Goal: Information Seeking & Learning: Check status

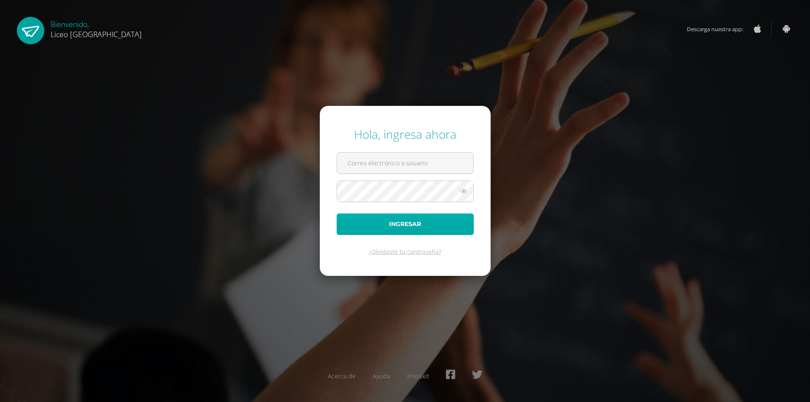
type input "20192212@liceoguatemala.edu.gt"
click at [409, 220] on button "Ingresar" at bounding box center [405, 225] width 137 height 22
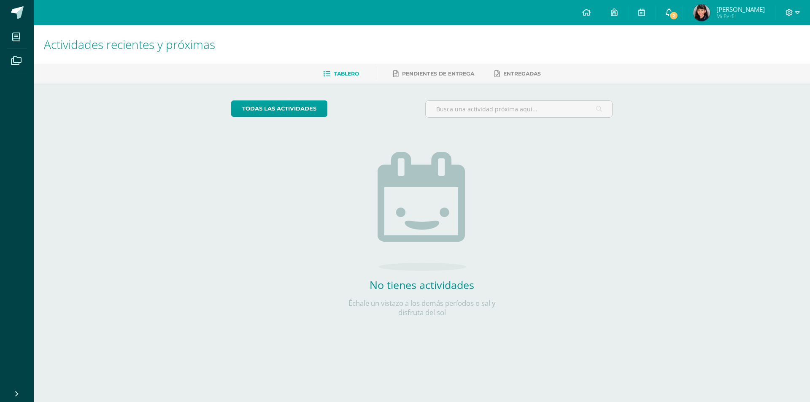
click at [677, 12] on span "2" at bounding box center [673, 15] width 9 height 9
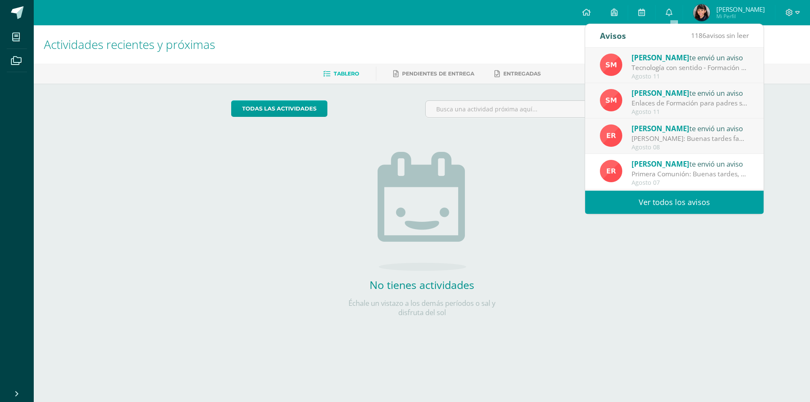
click at [728, 14] on span "Mi Perfil" at bounding box center [741, 16] width 49 height 7
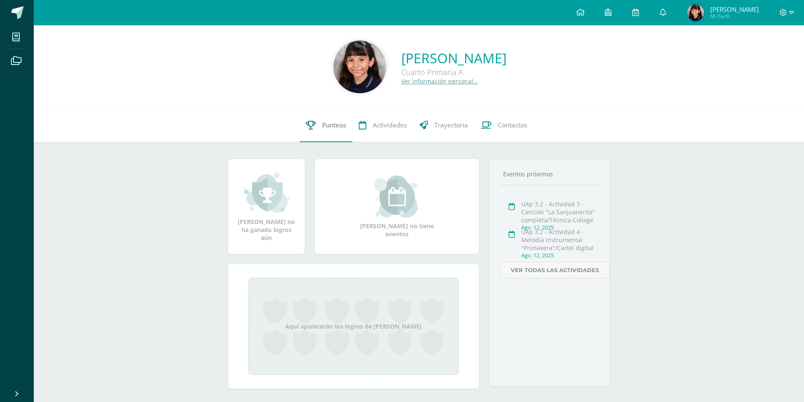
click at [333, 125] on span "Punteos" at bounding box center [334, 125] width 24 height 9
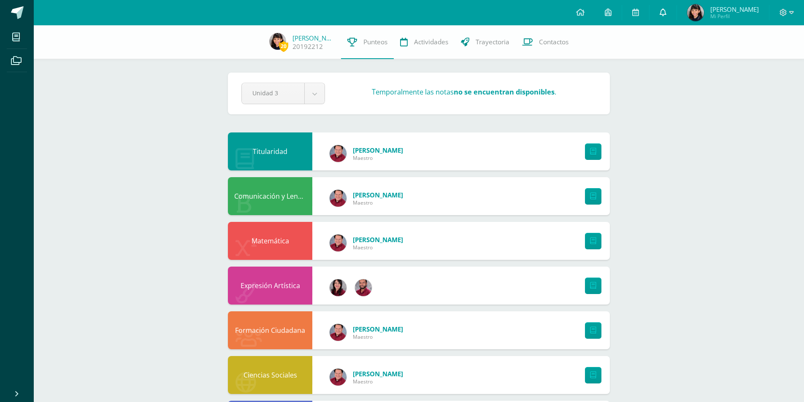
click at [666, 11] on icon at bounding box center [663, 12] width 7 height 8
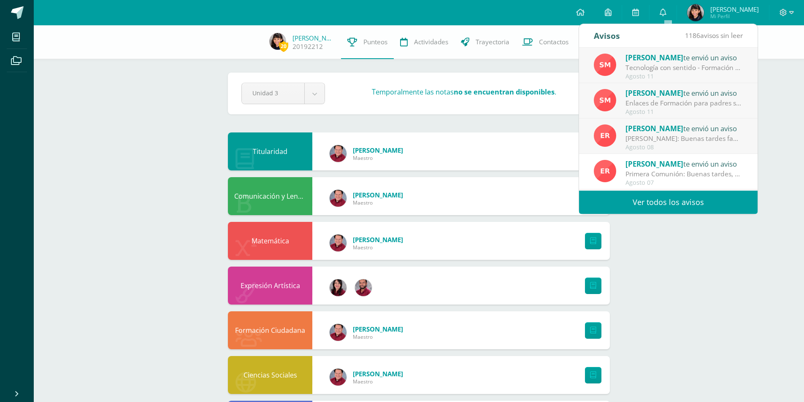
click at [685, 201] on link "Ver todos los avisos" at bounding box center [668, 202] width 179 height 23
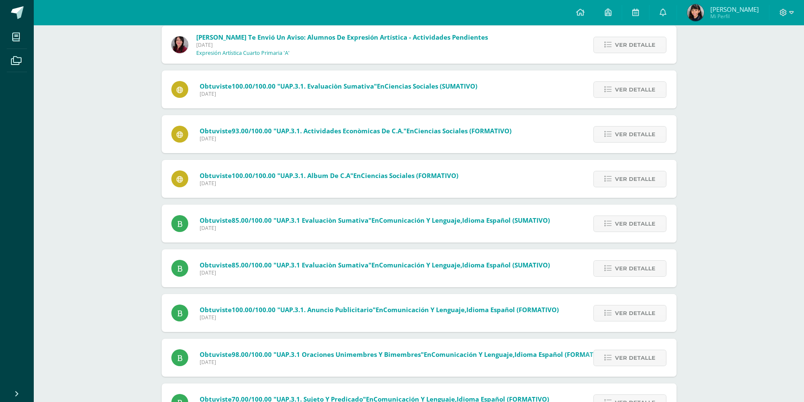
scroll to position [546, 0]
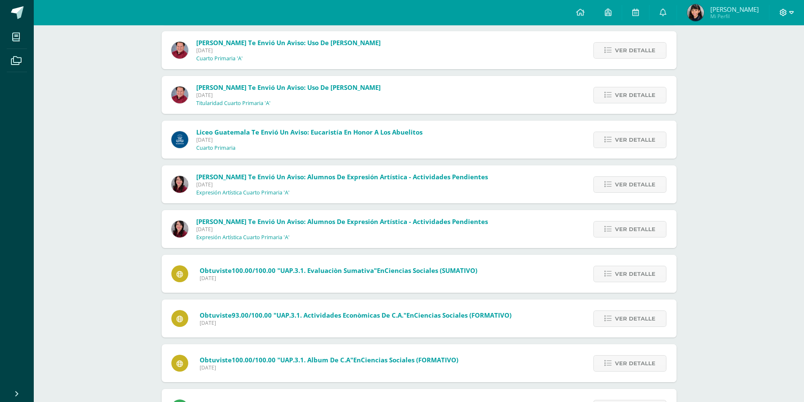
click at [793, 12] on icon at bounding box center [791, 12] width 5 height 3
click at [772, 59] on span "Cerrar sesión" at bounding box center [765, 58] width 38 height 8
